Goal: Task Accomplishment & Management: Use online tool/utility

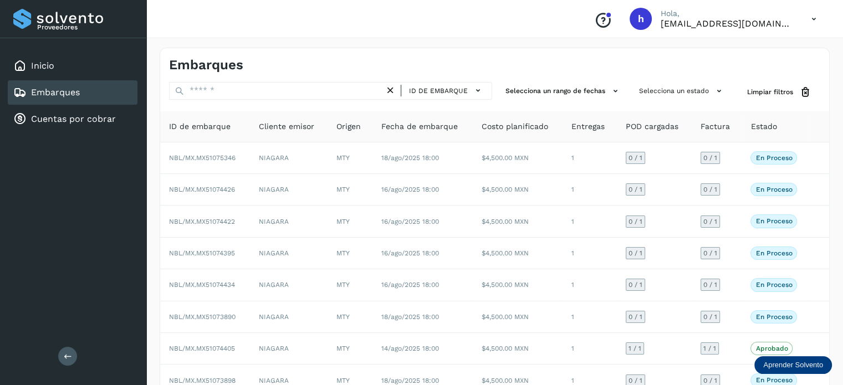
click at [346, 60] on div "Embarques" at bounding box center [332, 65] width 326 height 16
click at [226, 65] on h4 "Embarques" at bounding box center [206, 65] width 74 height 16
click at [85, 70] on div "Inicio" at bounding box center [73, 66] width 130 height 24
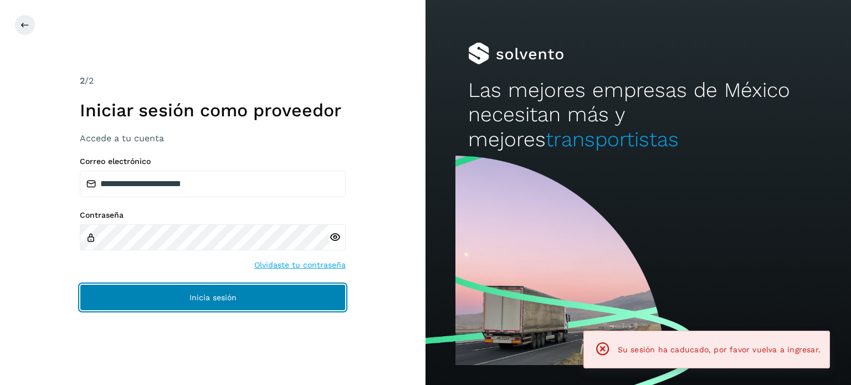
click at [235, 297] on span "Inicia sesión" at bounding box center [213, 298] width 47 height 8
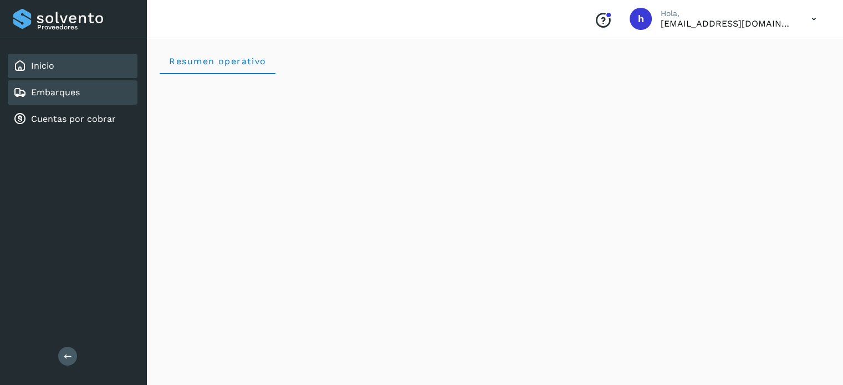
click at [74, 92] on link "Embarques" at bounding box center [55, 92] width 49 height 11
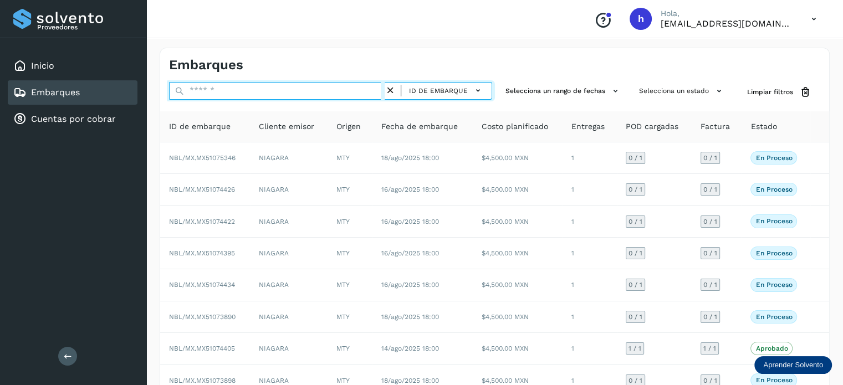
click at [279, 89] on input "text" at bounding box center [277, 91] width 216 height 18
paste input "**********"
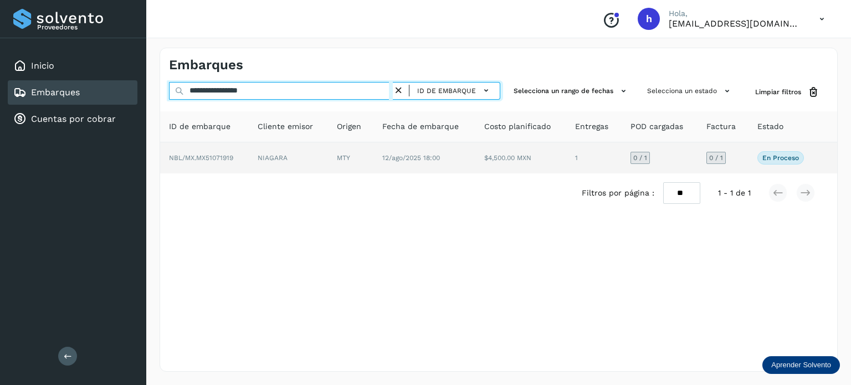
type input "**********"
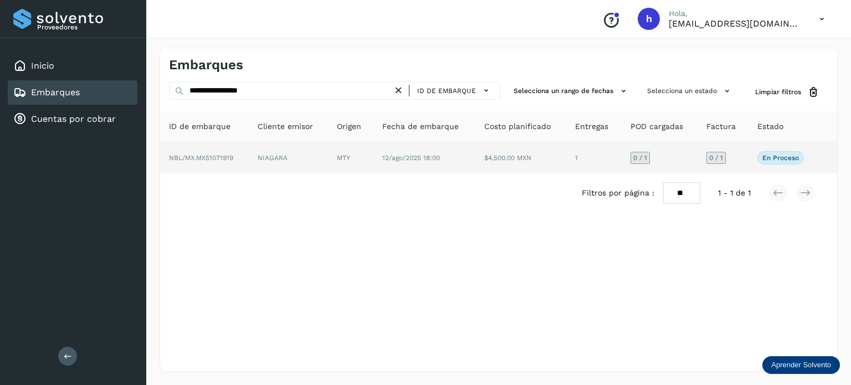
click at [328, 163] on td "NIAGARA" at bounding box center [350, 157] width 45 height 31
click at [328, 152] on td "NIAGARA" at bounding box center [350, 157] width 45 height 31
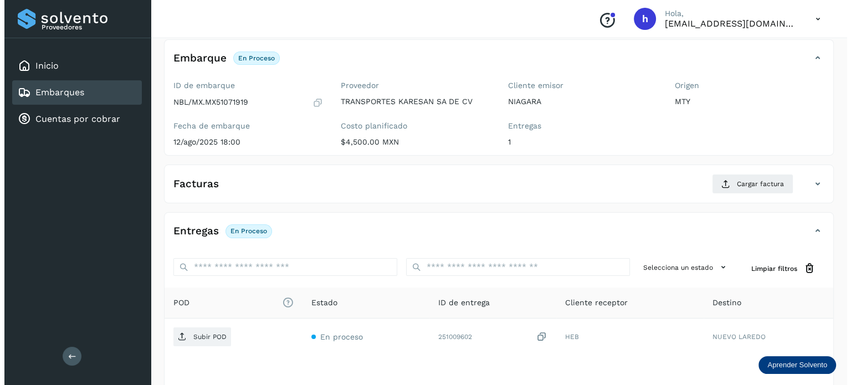
scroll to position [62, 0]
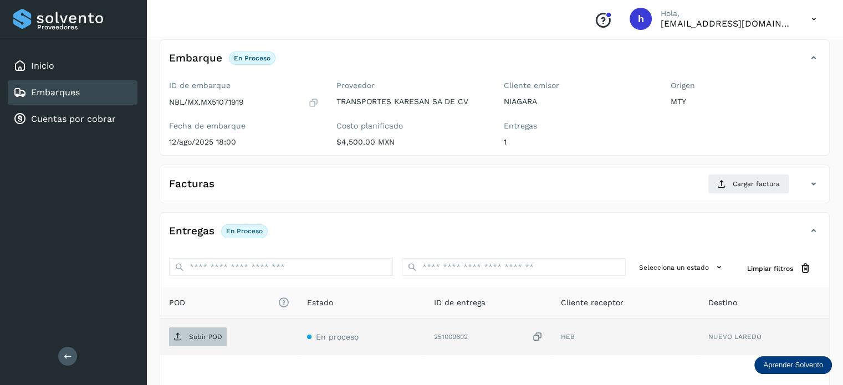
click at [202, 341] on span "Subir POD" at bounding box center [198, 337] width 58 height 18
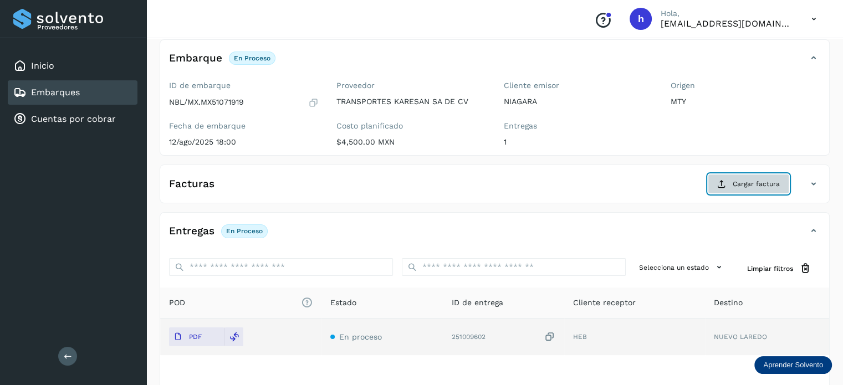
click at [766, 186] on span "Cargar factura" at bounding box center [756, 184] width 47 height 10
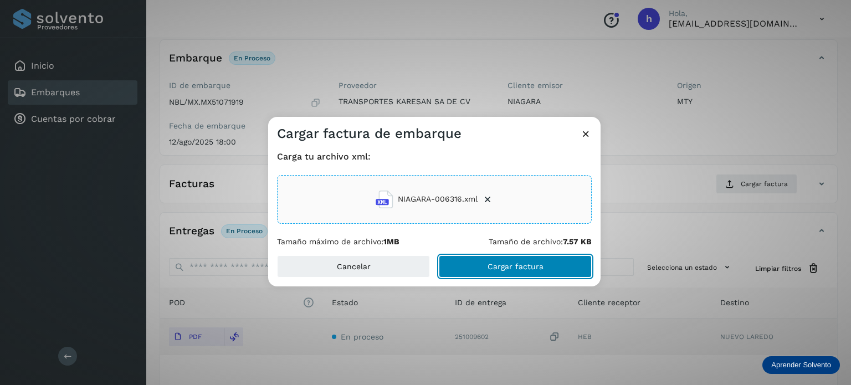
click at [556, 263] on button "Cargar factura" at bounding box center [515, 266] width 153 height 22
